Goal: Transaction & Acquisition: Obtain resource

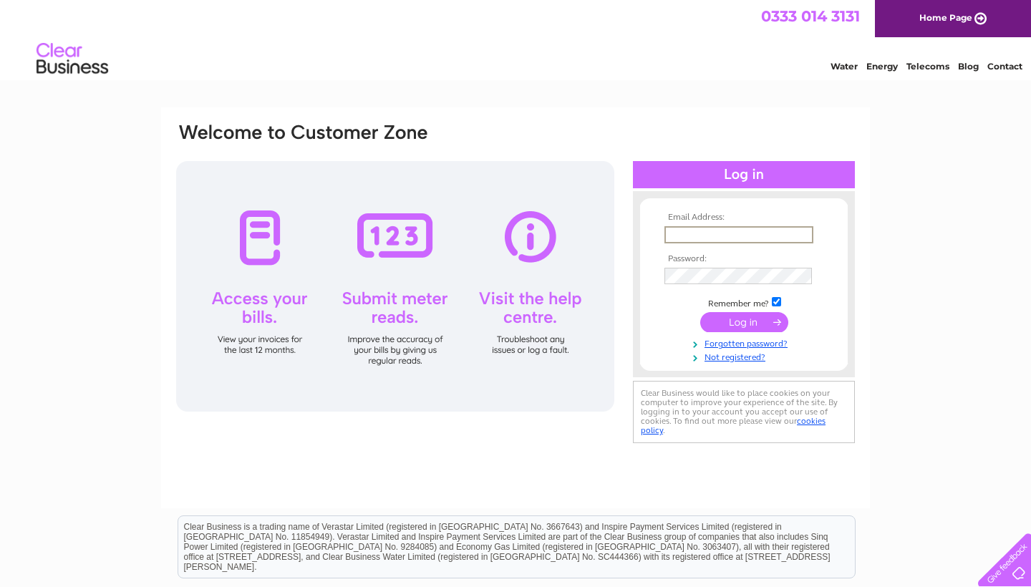
type input "info@theavenuelaunderette.co.uk"
click at [744, 321] on input "submit" at bounding box center [744, 322] width 88 height 20
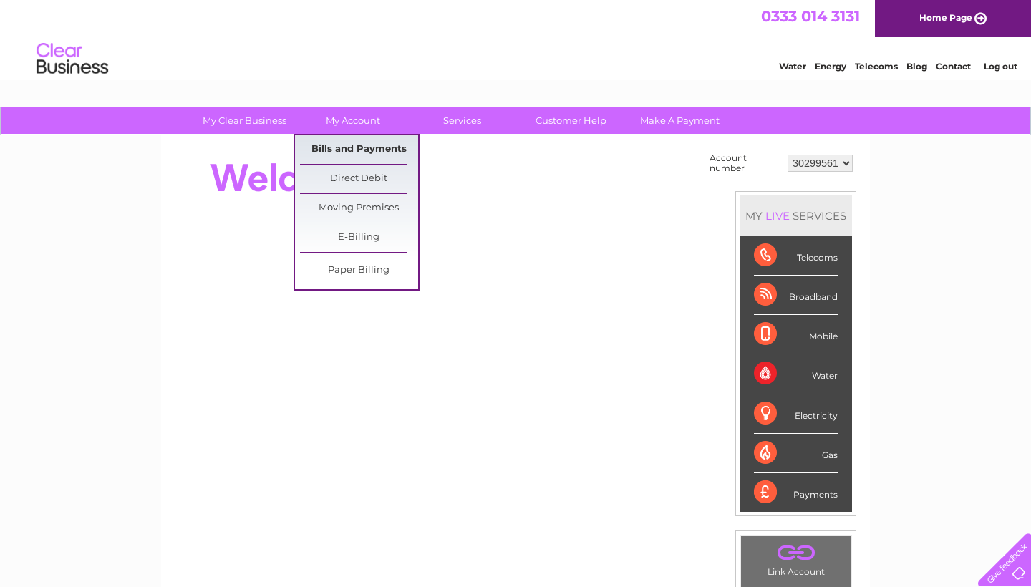
click at [373, 150] on link "Bills and Payments" at bounding box center [359, 149] width 118 height 29
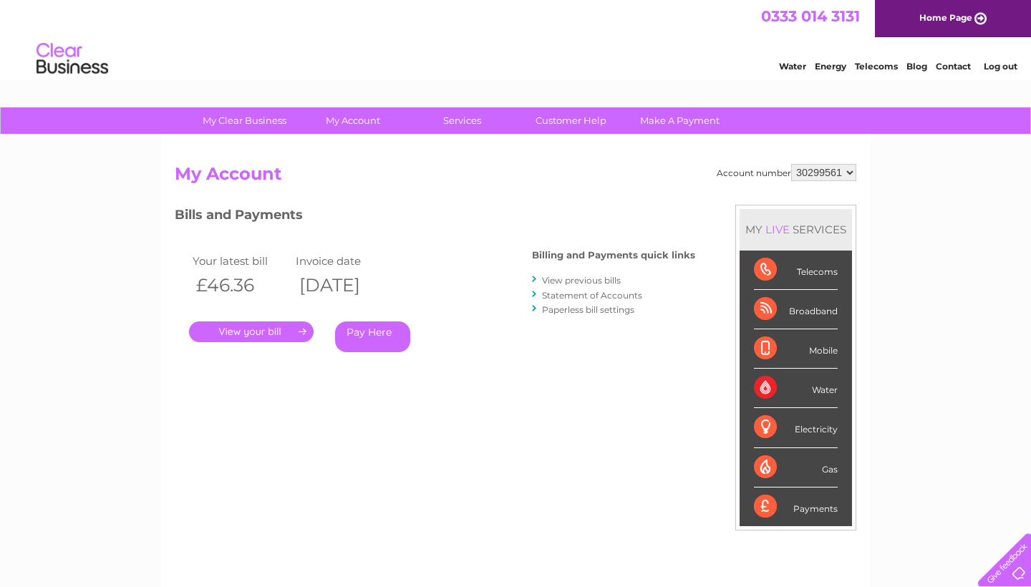
select select "30299883"
click at [288, 325] on link "." at bounding box center [251, 331] width 125 height 21
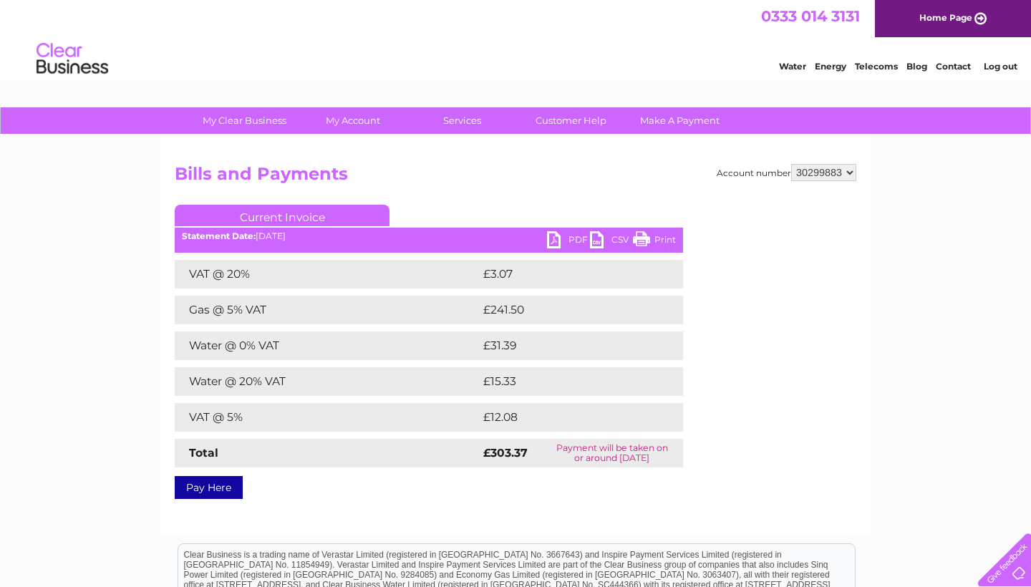
click at [578, 240] on link "PDF" at bounding box center [568, 241] width 43 height 21
click at [997, 69] on link "Log out" at bounding box center [1000, 66] width 34 height 11
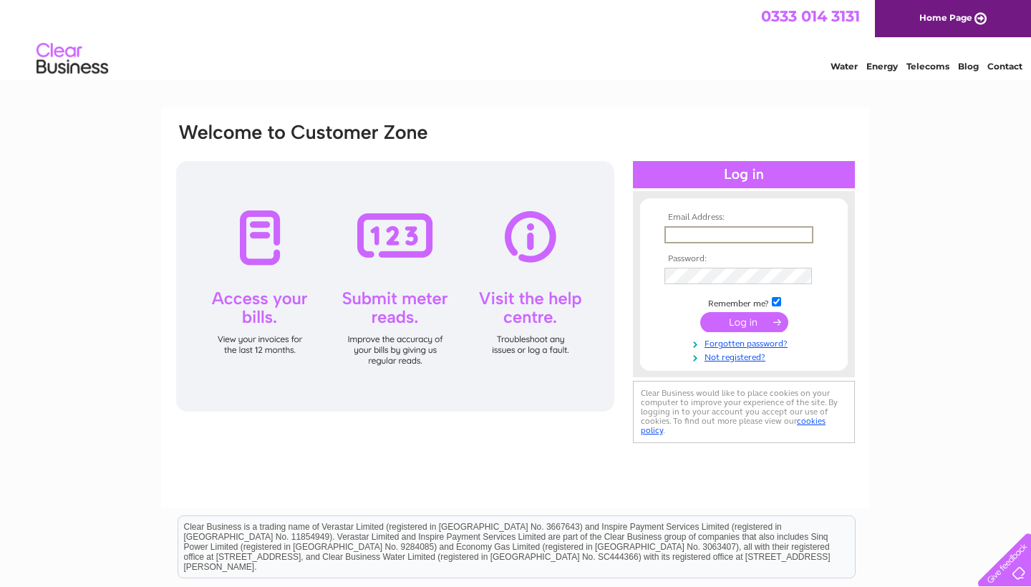
click at [1006, 69] on link "Contact" at bounding box center [1004, 66] width 35 height 11
type input "info@theavenuelaunderette.co.uk"
click at [744, 321] on input "submit" at bounding box center [744, 322] width 88 height 20
click at [740, 324] on input "submit" at bounding box center [744, 322] width 88 height 20
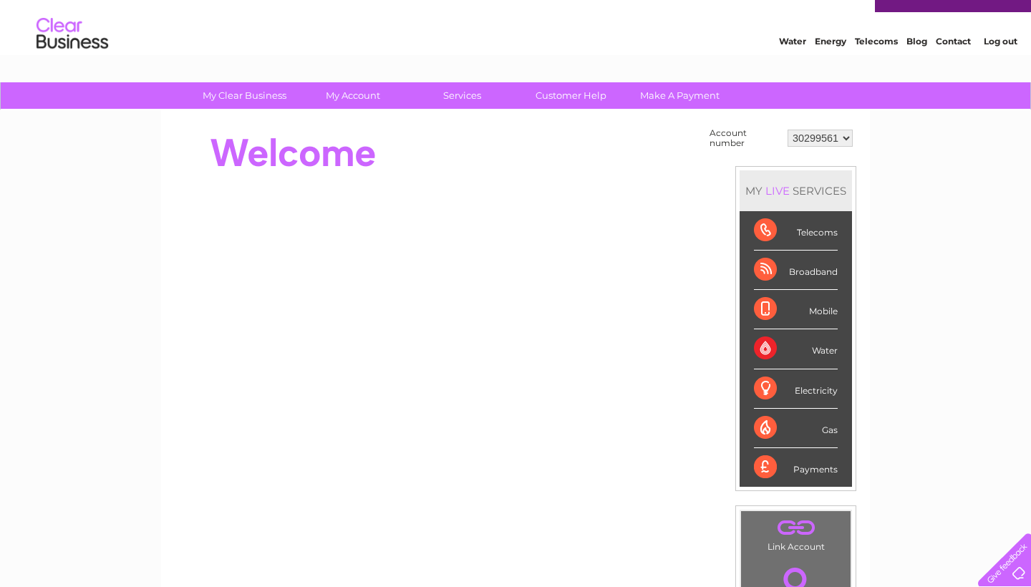
scroll to position [29, 0]
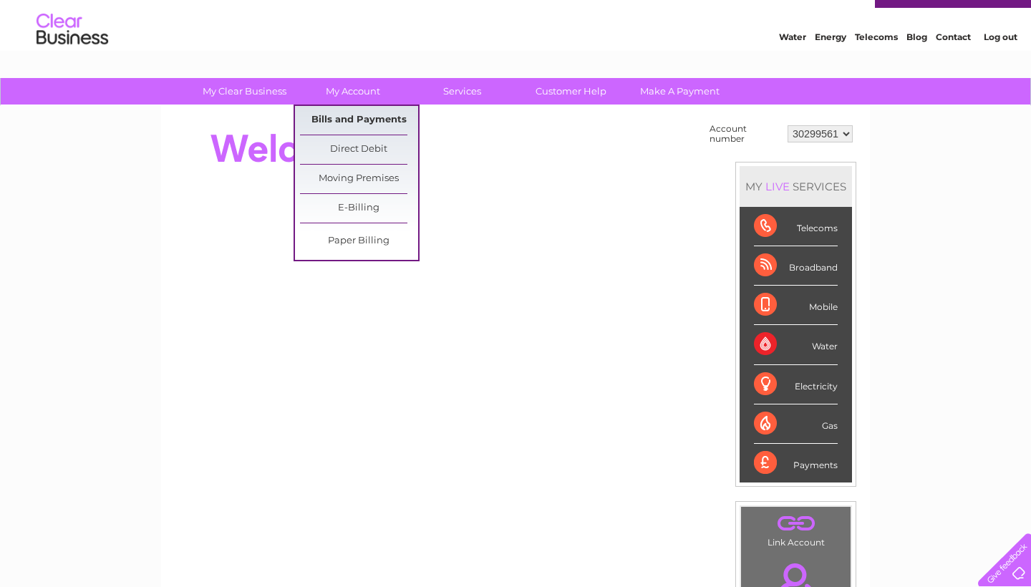
click at [369, 114] on link "Bills and Payments" at bounding box center [359, 120] width 118 height 29
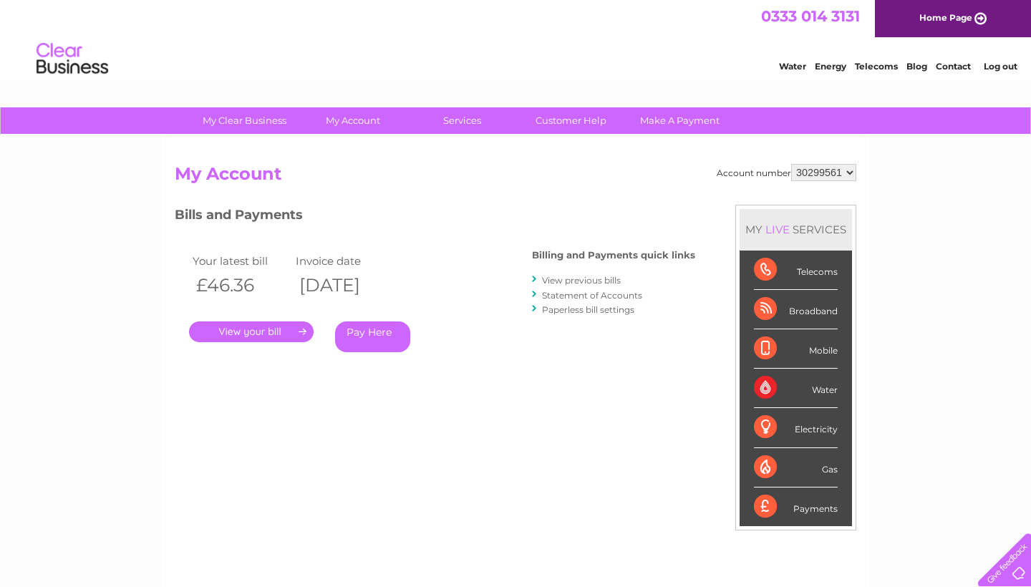
select select "30299883"
click at [288, 328] on link "." at bounding box center [251, 331] width 125 height 21
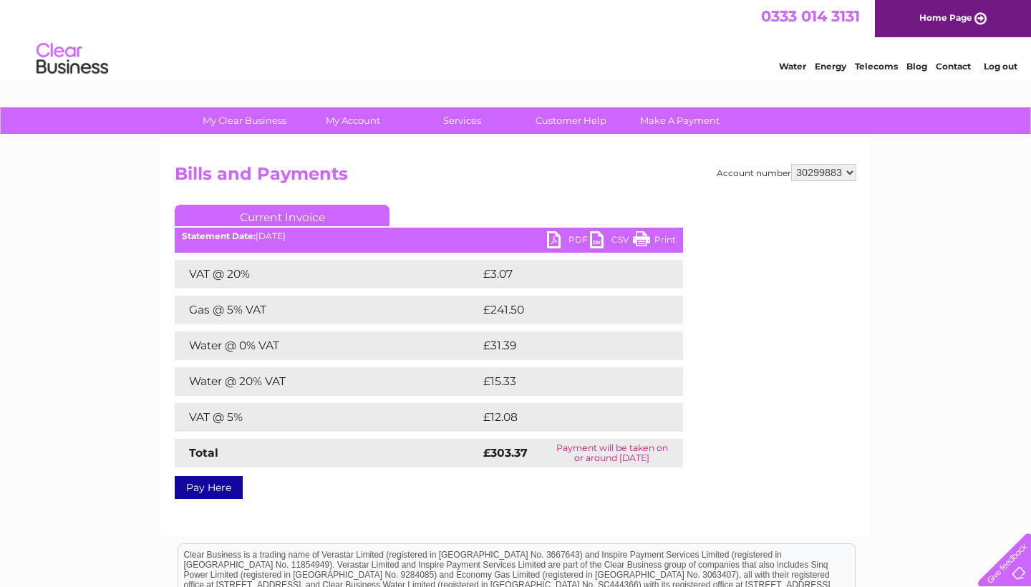
click at [1011, 69] on link "Log out" at bounding box center [1000, 66] width 34 height 11
